Goal: Information Seeking & Learning: Learn about a topic

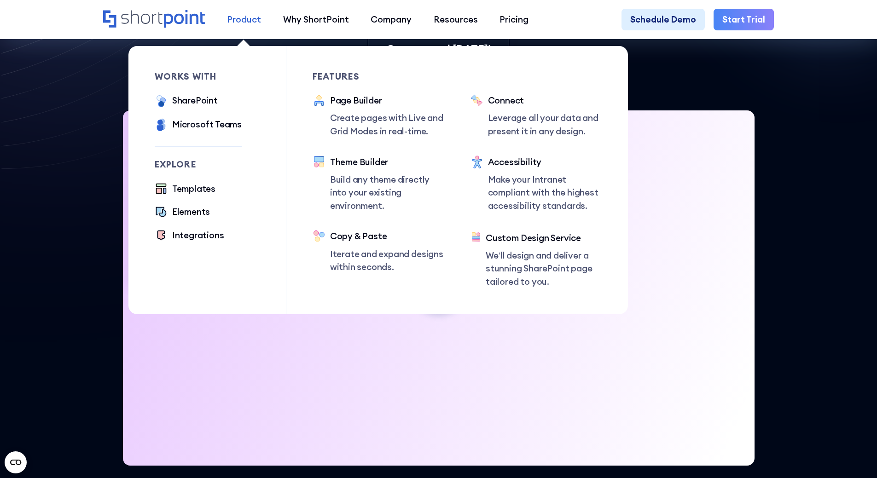
scroll to position [838, 0]
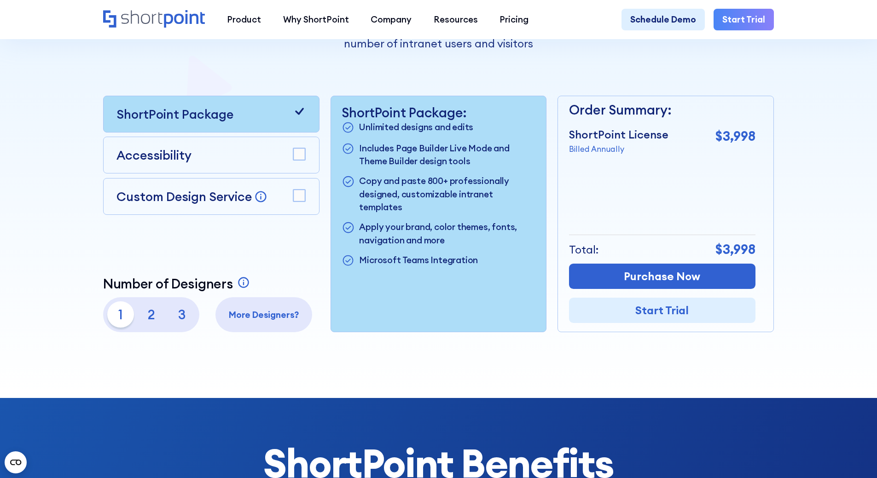
scroll to position [265, 0]
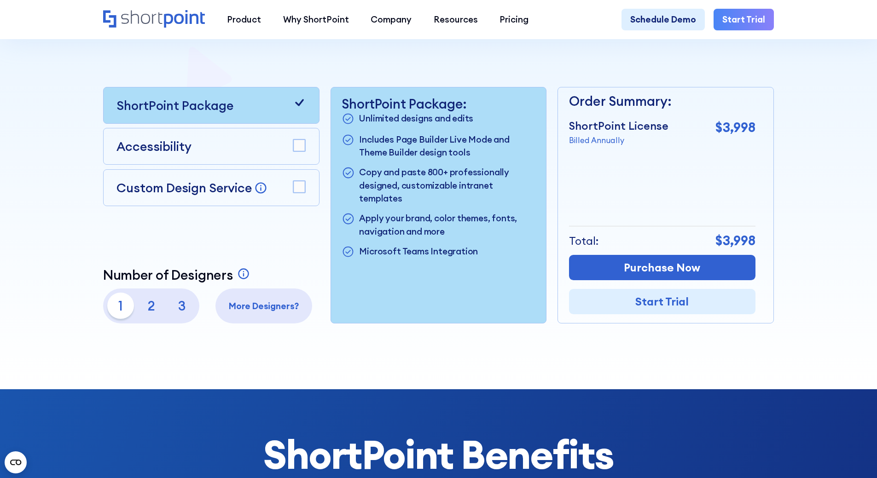
click at [169, 314] on p "3" at bounding box center [182, 306] width 26 height 26
click at [293, 144] on rect at bounding box center [299, 146] width 12 height 12
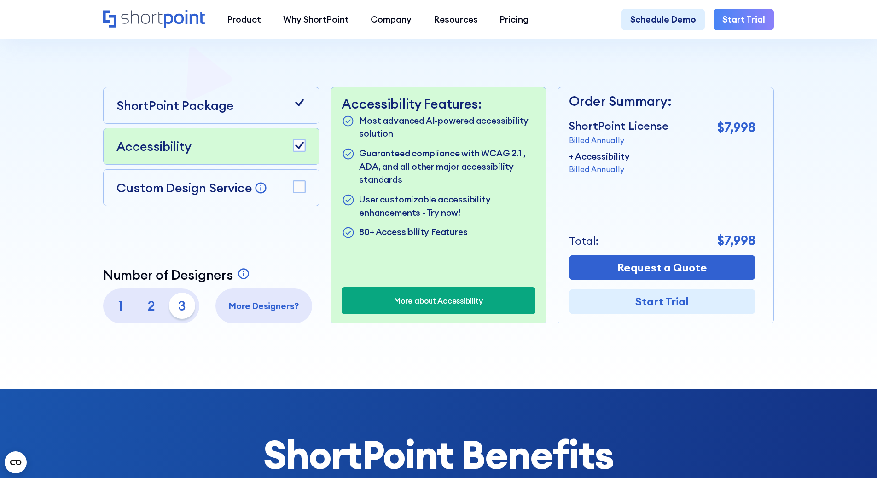
click at [293, 144] on rect at bounding box center [299, 146] width 12 height 12
click at [150, 310] on p "2" at bounding box center [151, 306] width 26 height 26
click at [281, 311] on p "More Designers?" at bounding box center [264, 306] width 88 height 13
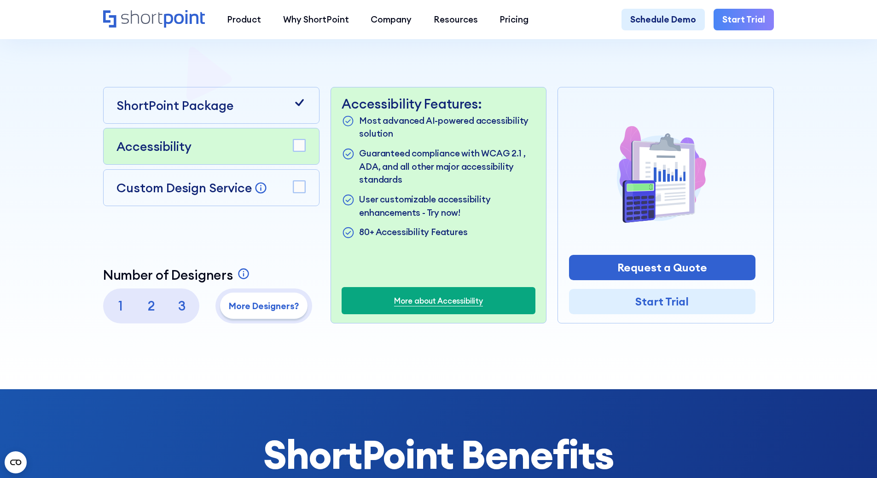
click at [153, 311] on p "2" at bounding box center [151, 306] width 26 height 26
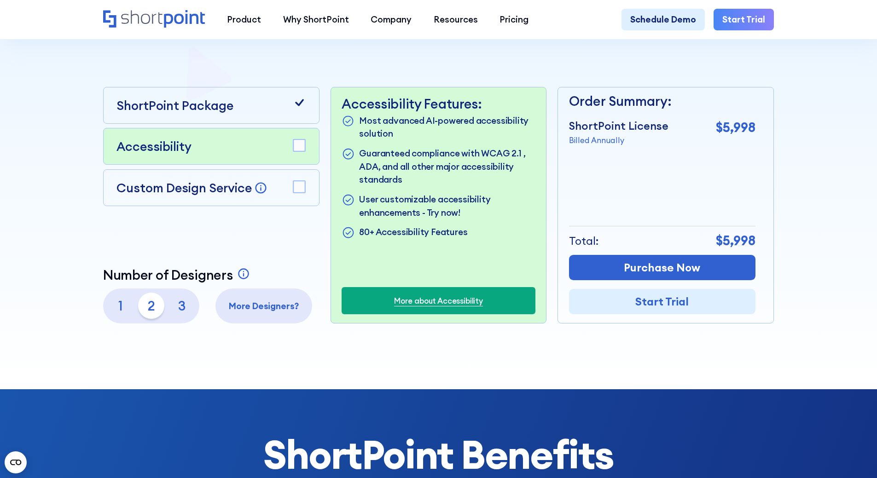
click at [113, 315] on p "1" at bounding box center [120, 306] width 26 height 26
click at [138, 314] on p "2" at bounding box center [151, 306] width 26 height 26
